Goal: Find specific page/section: Find specific page/section

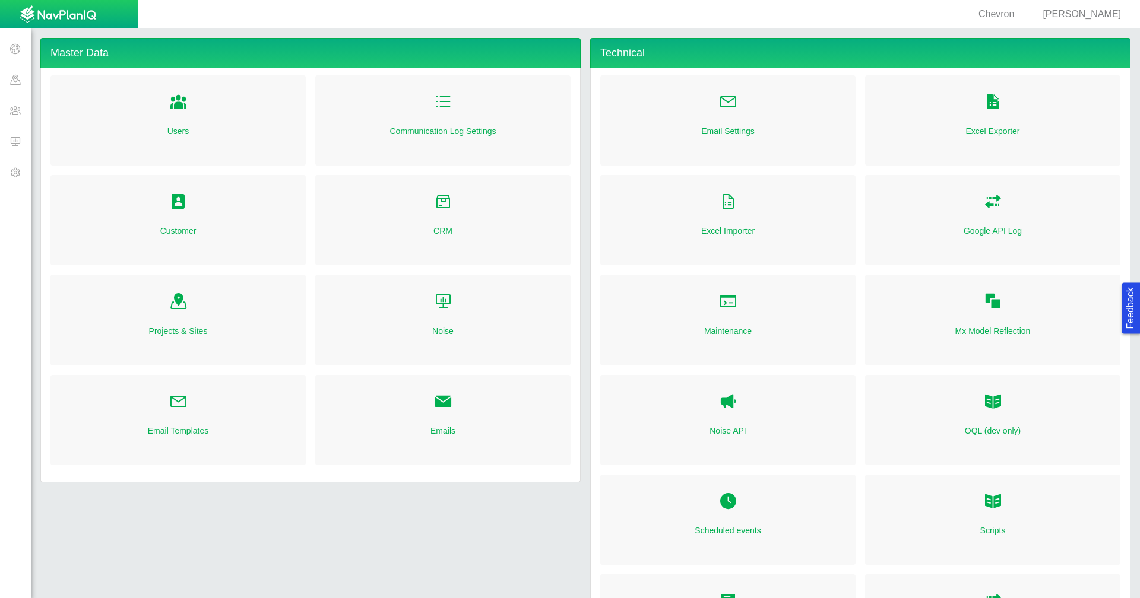
click at [17, 81] on span at bounding box center [15, 79] width 31 height 31
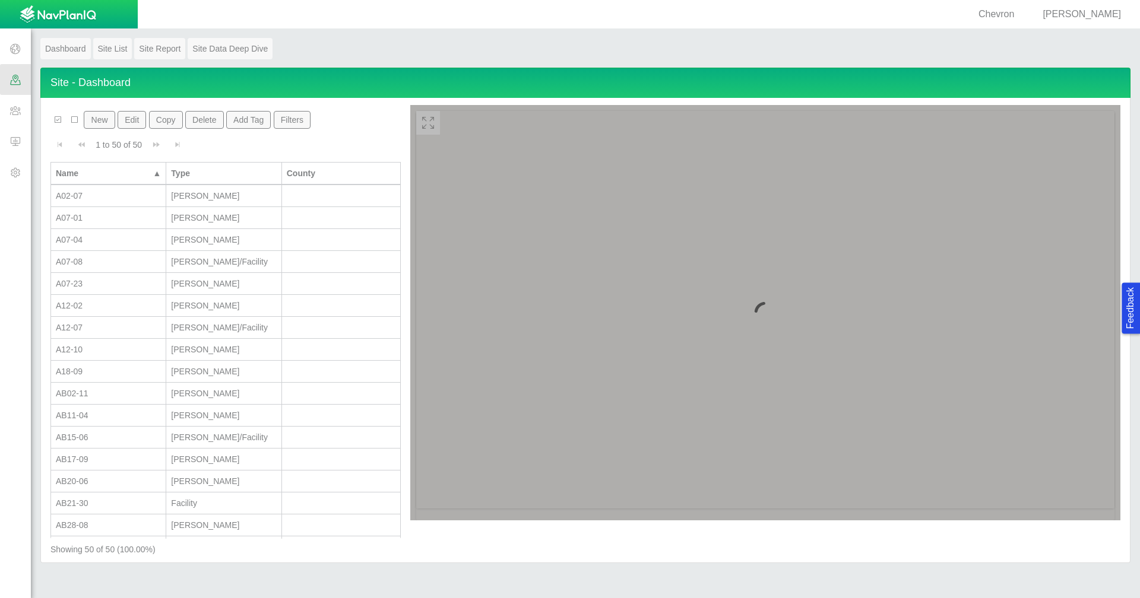
click at [296, 121] on button "Filters" at bounding box center [292, 120] width 37 height 18
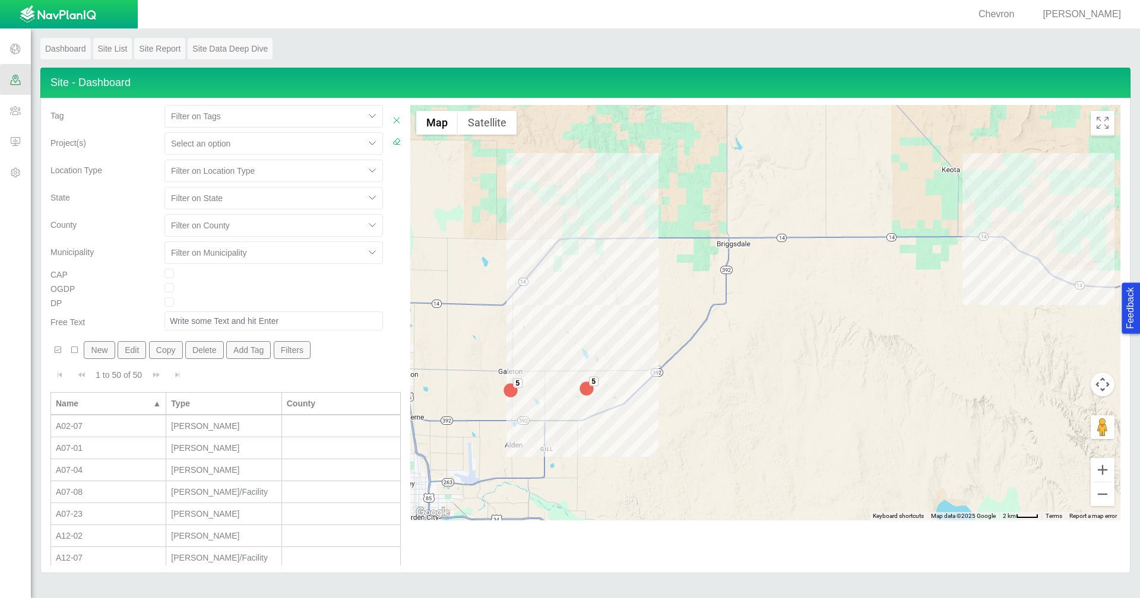
click at [164, 300] on input "checkbox" at bounding box center [168, 301] width 9 height 9
checkbox input "true"
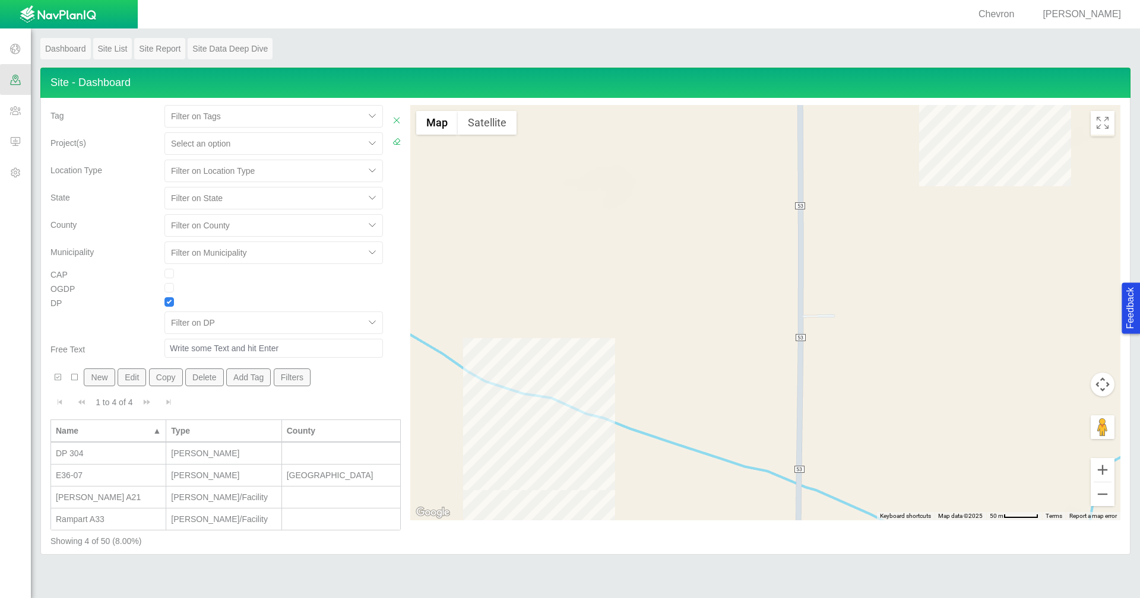
click at [308, 323] on div at bounding box center [265, 323] width 188 height 14
click at [112, 308] on div "DP" at bounding box center [103, 318] width 114 height 42
